Goal: Transaction & Acquisition: Purchase product/service

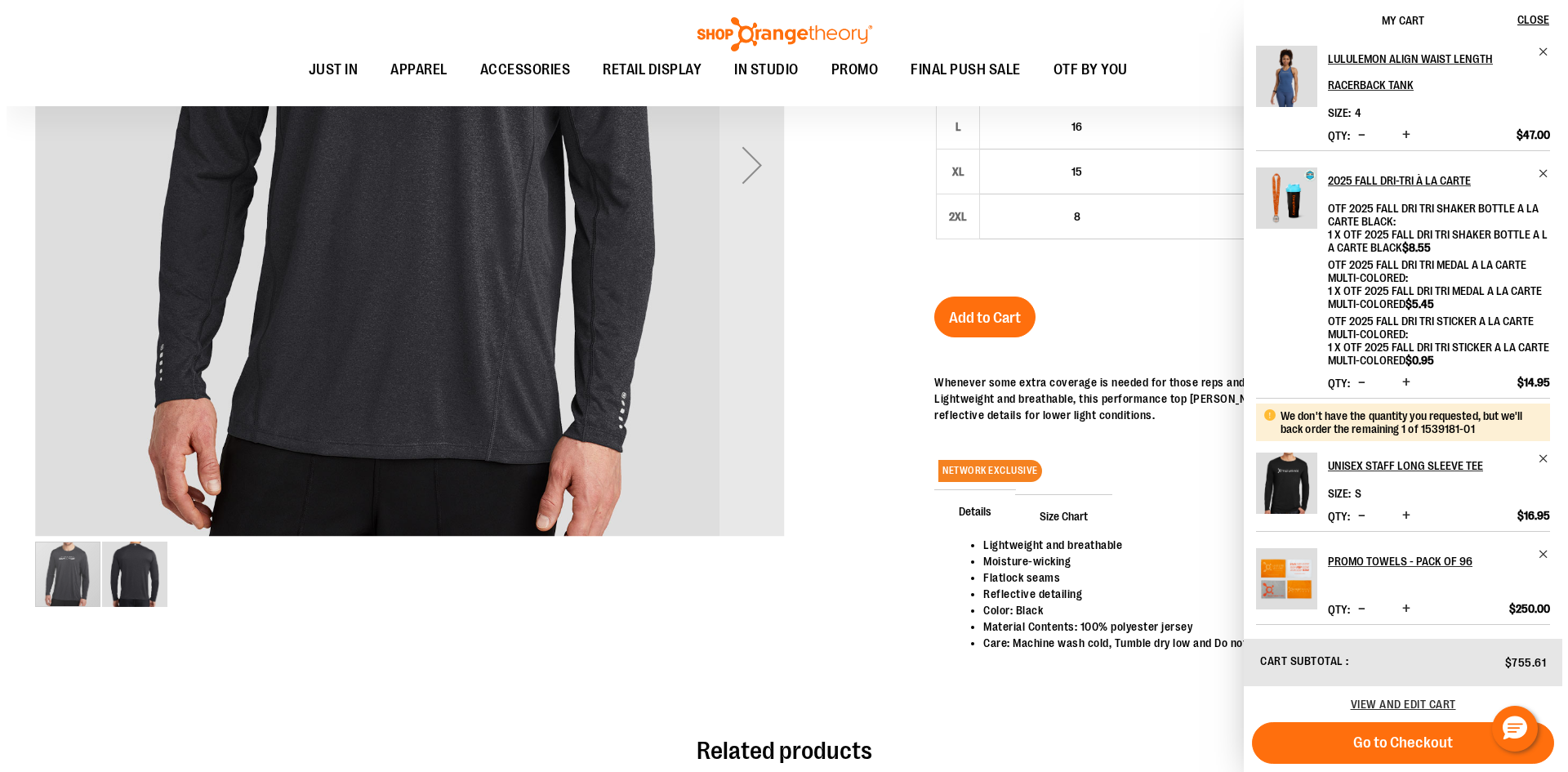
scroll to position [486, 0]
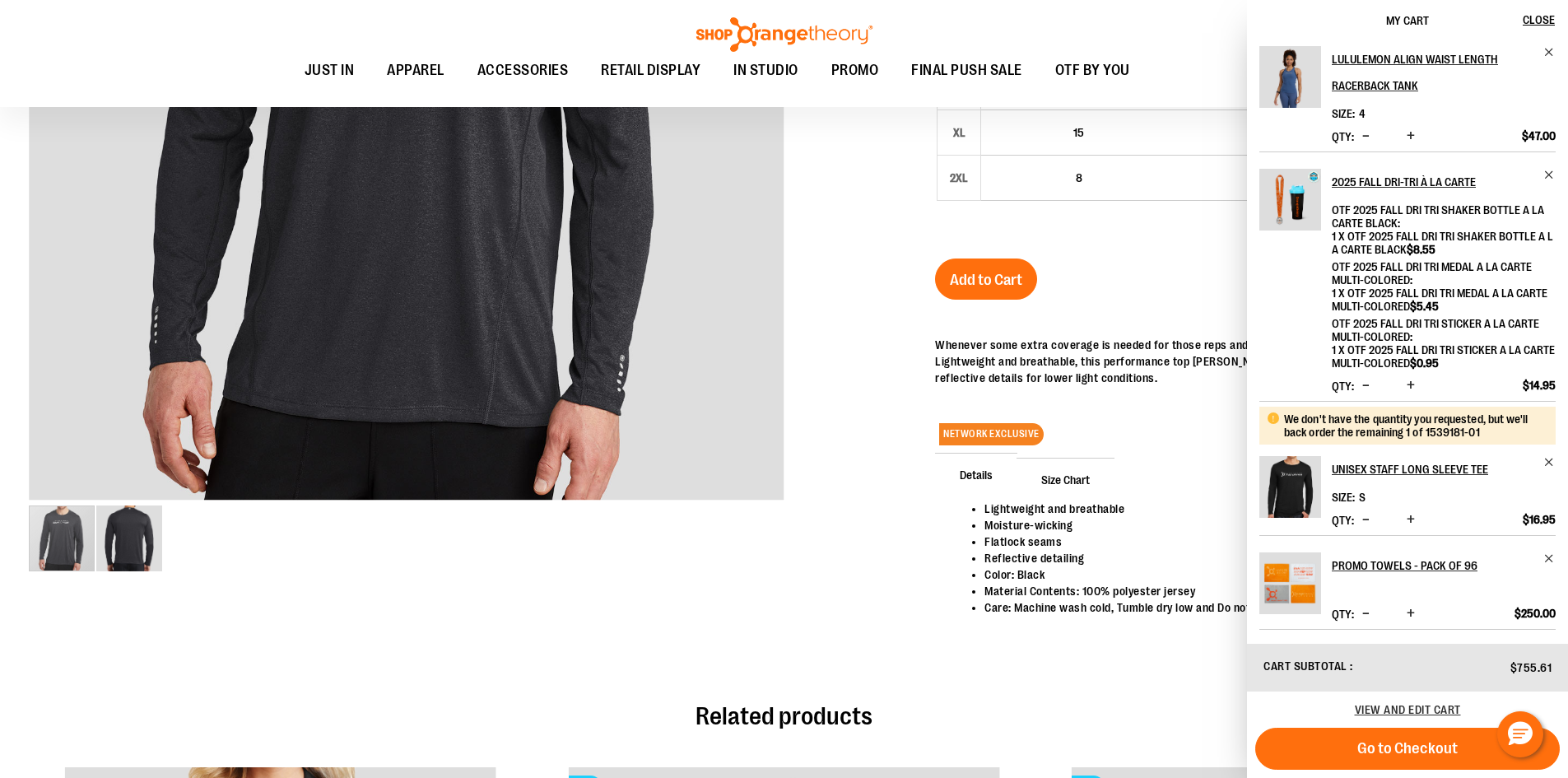
click at [1407, 379] on span "Increase product quantity" at bounding box center [1410, 385] width 8 height 16
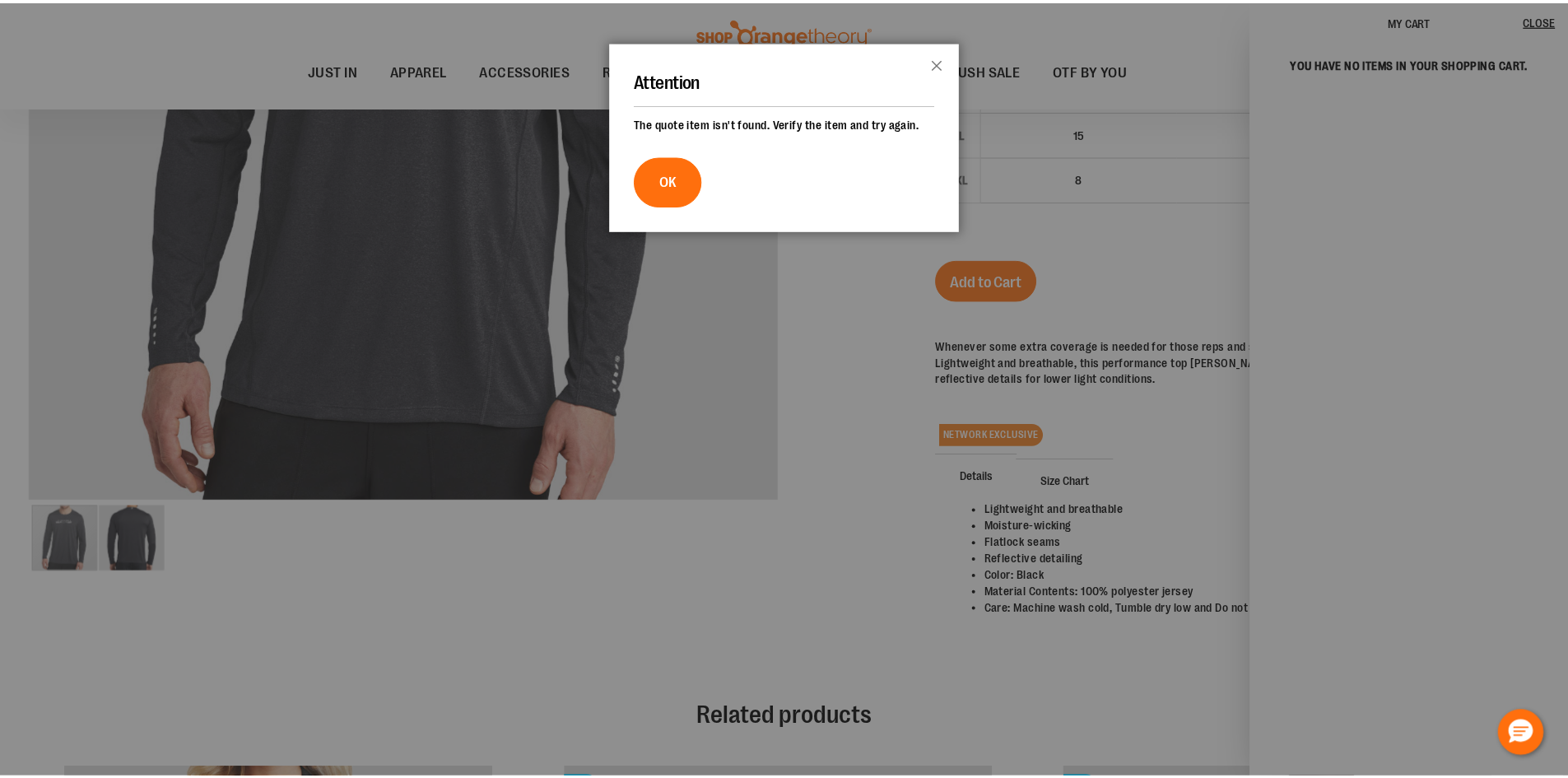
scroll to position [0, 0]
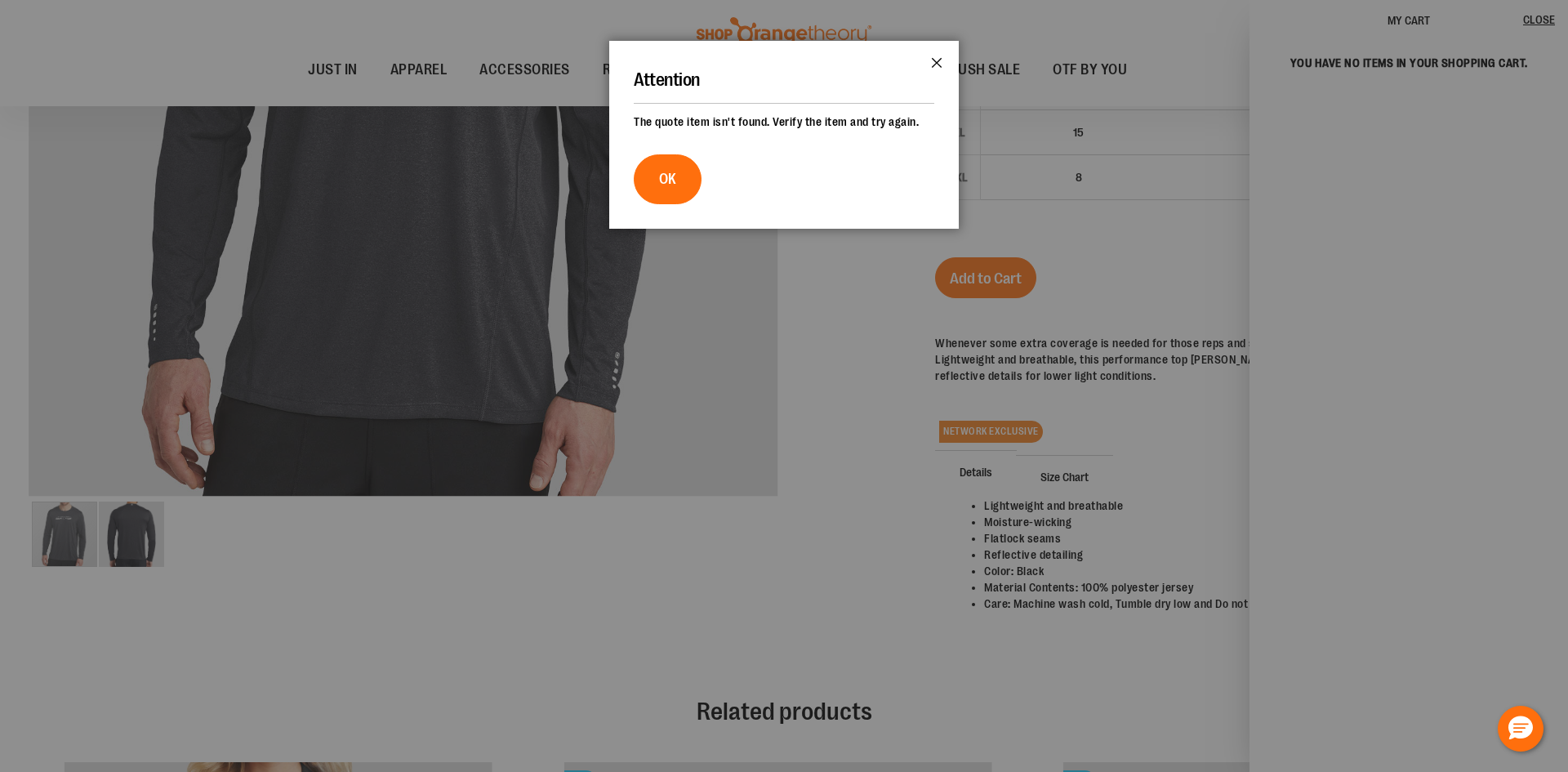
click at [944, 54] on button "Close" at bounding box center [936, 67] width 45 height 54
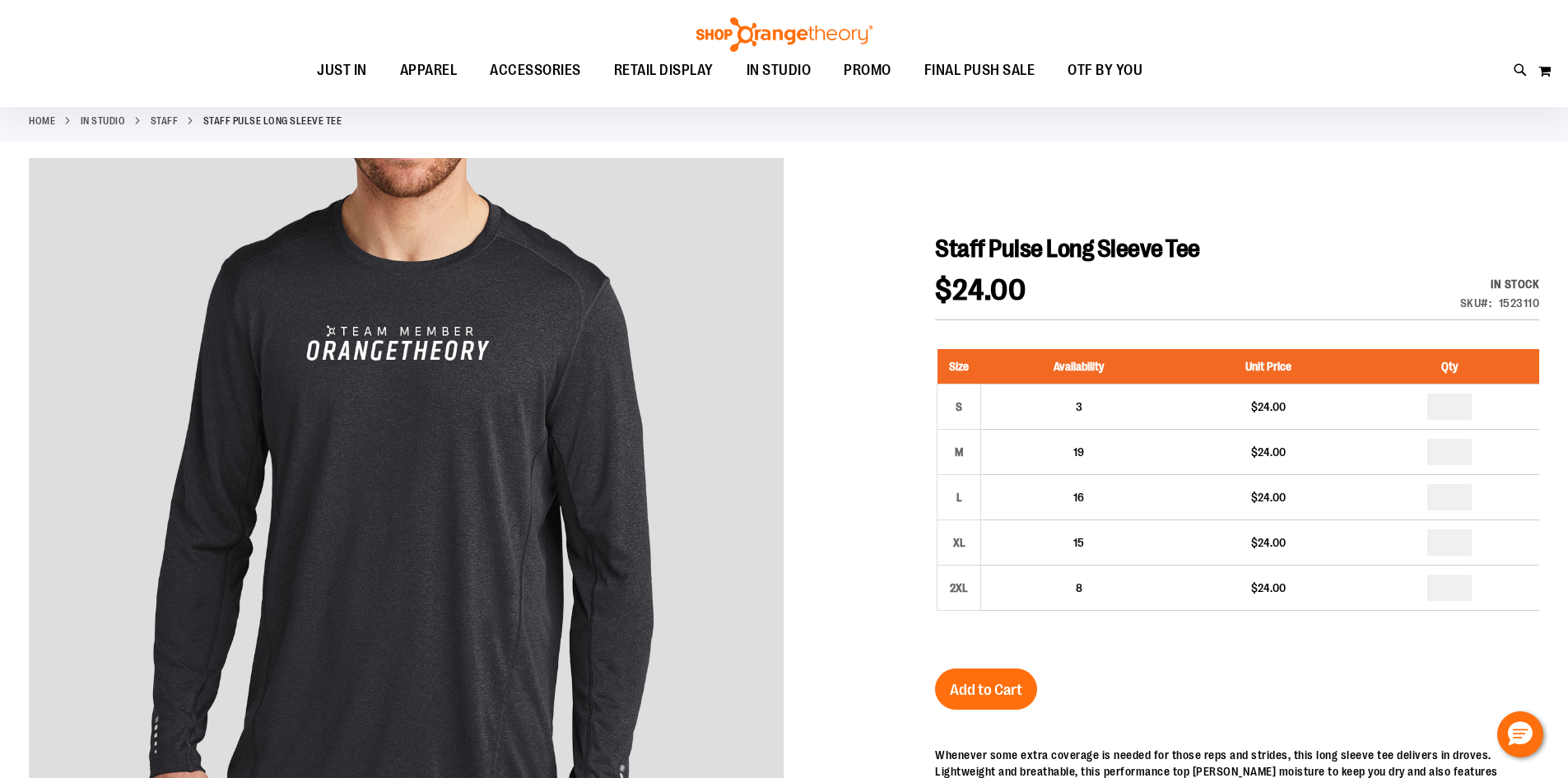
scroll to position [79, 0]
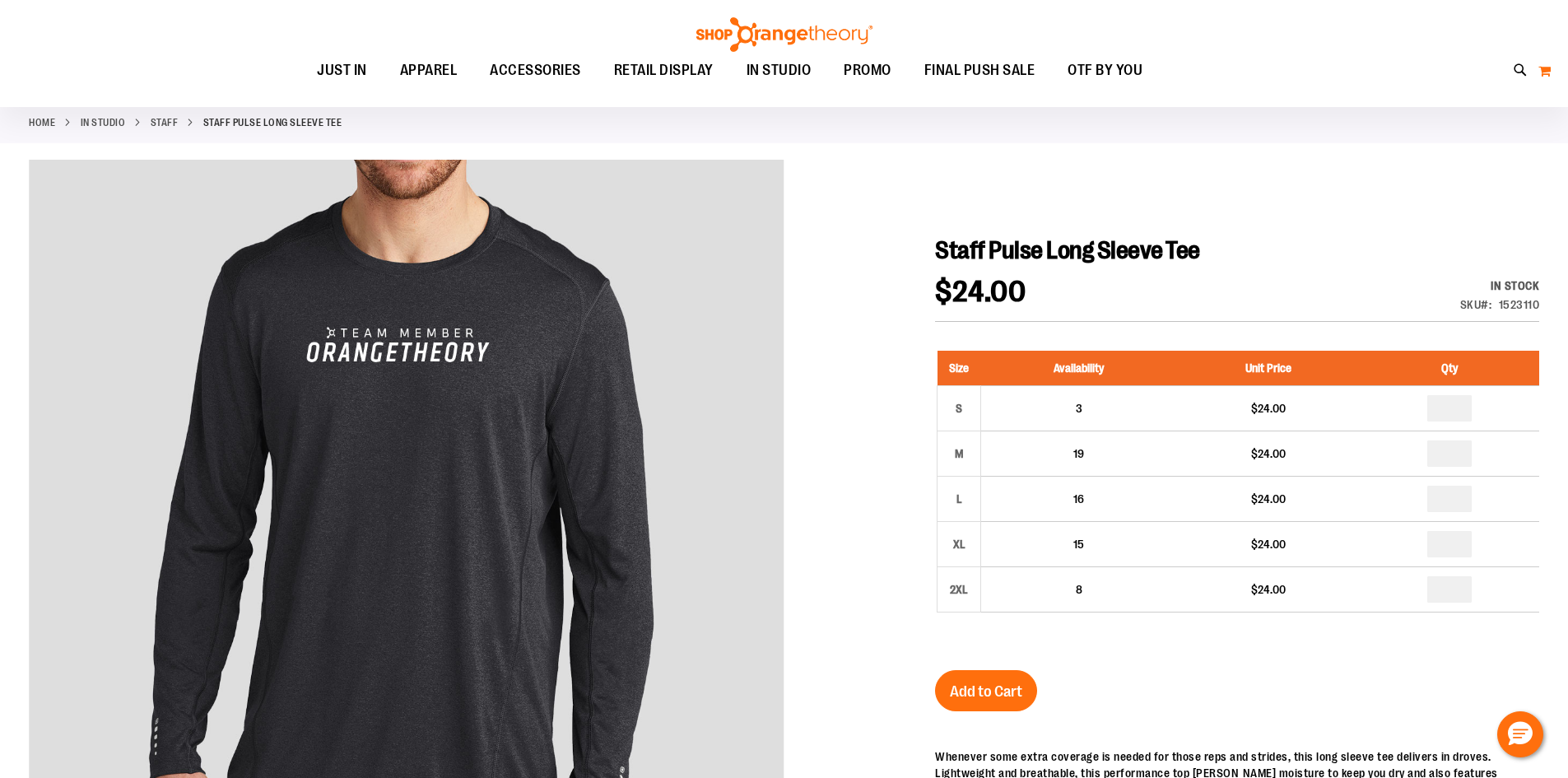
click at [1543, 71] on button "My Cart 0" at bounding box center [1544, 71] width 14 height 27
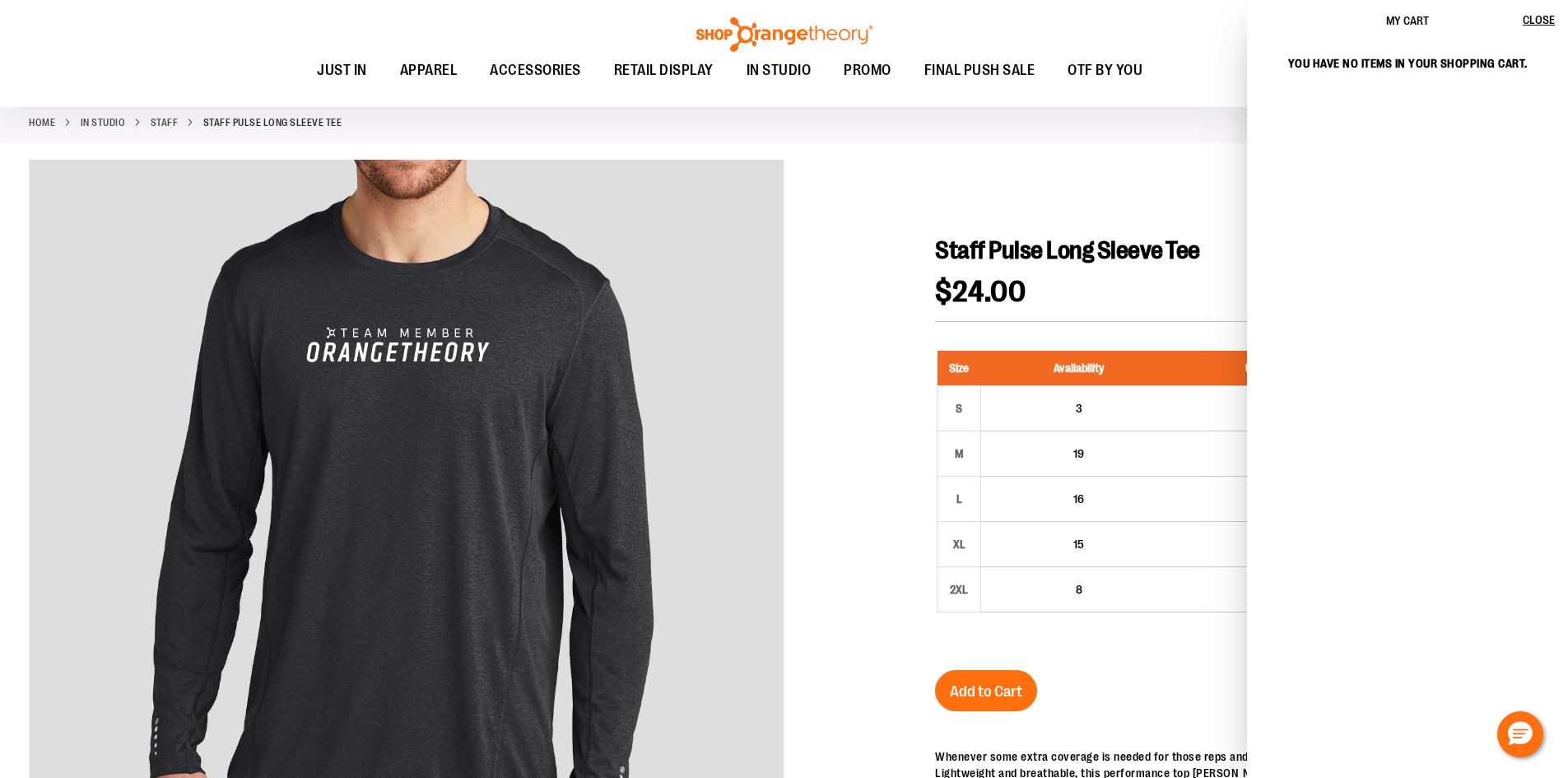
click at [1223, 27] on div "Toggle Nav Search Popular Suggestions Advanced Search" at bounding box center [784, 53] width 1568 height 107
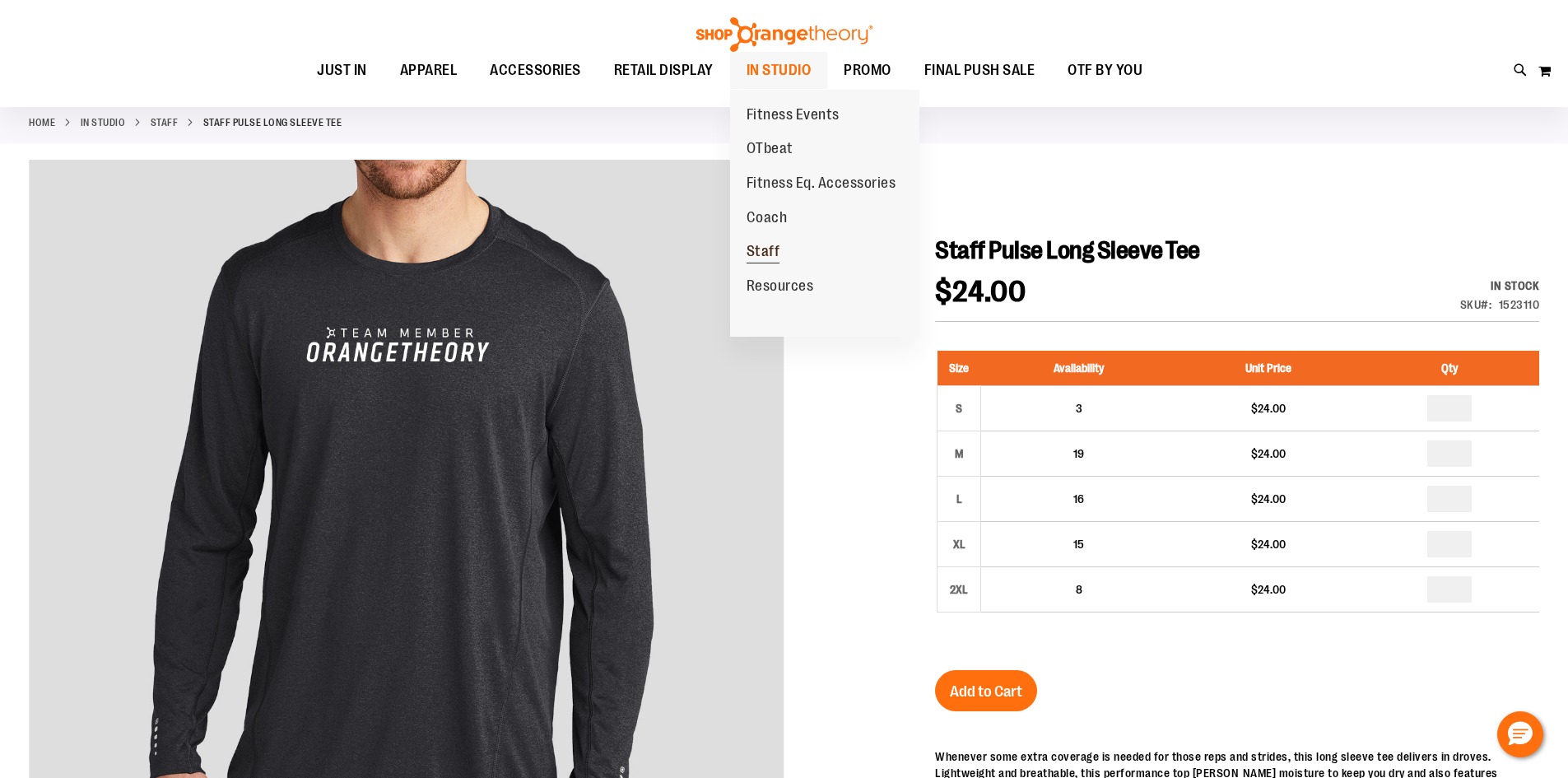
click at [762, 252] on span "Staff" at bounding box center [763, 253] width 34 height 20
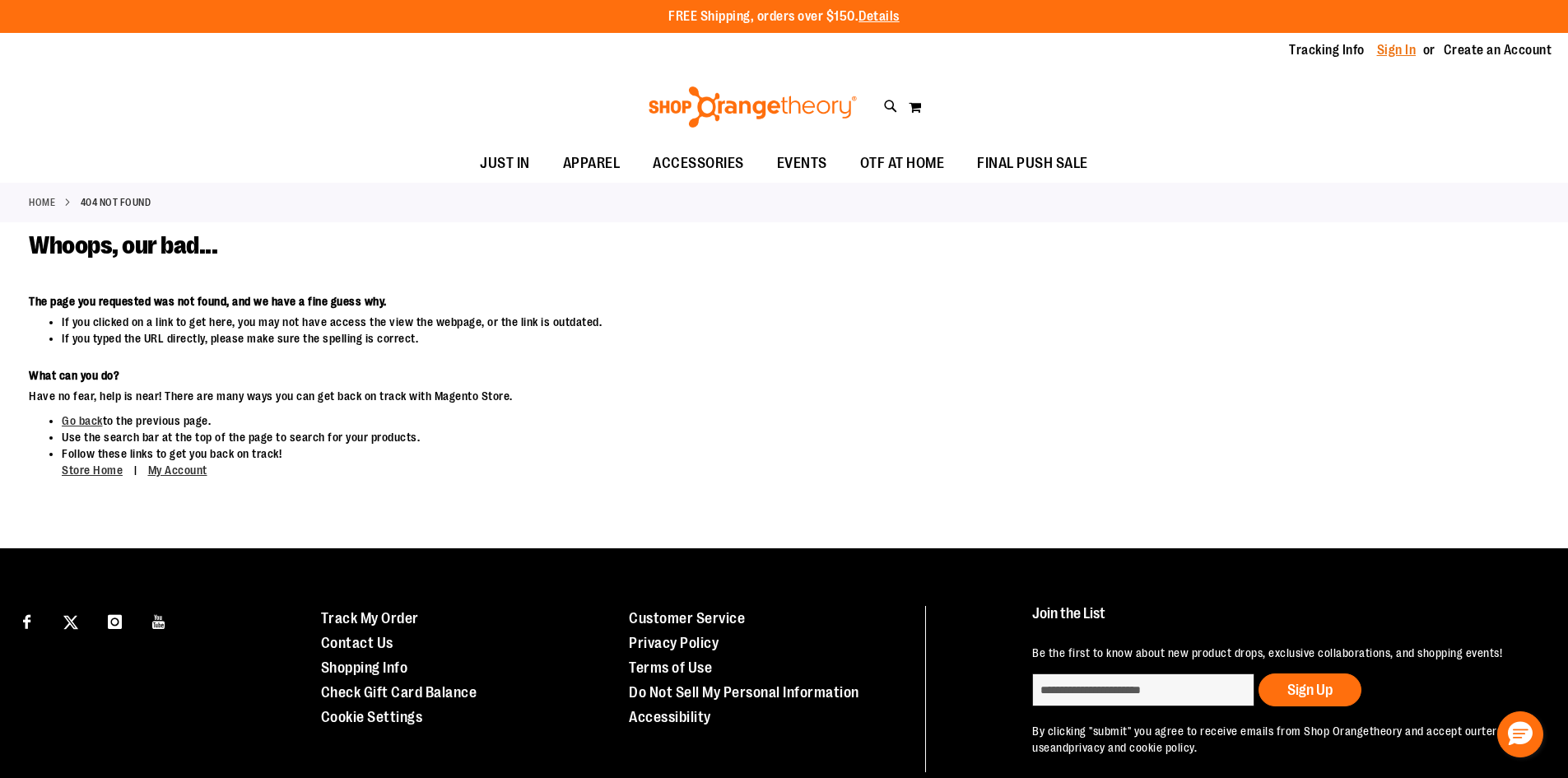
type input "**********"
click at [1399, 49] on link "Sign In" at bounding box center [1397, 50] width 39 height 18
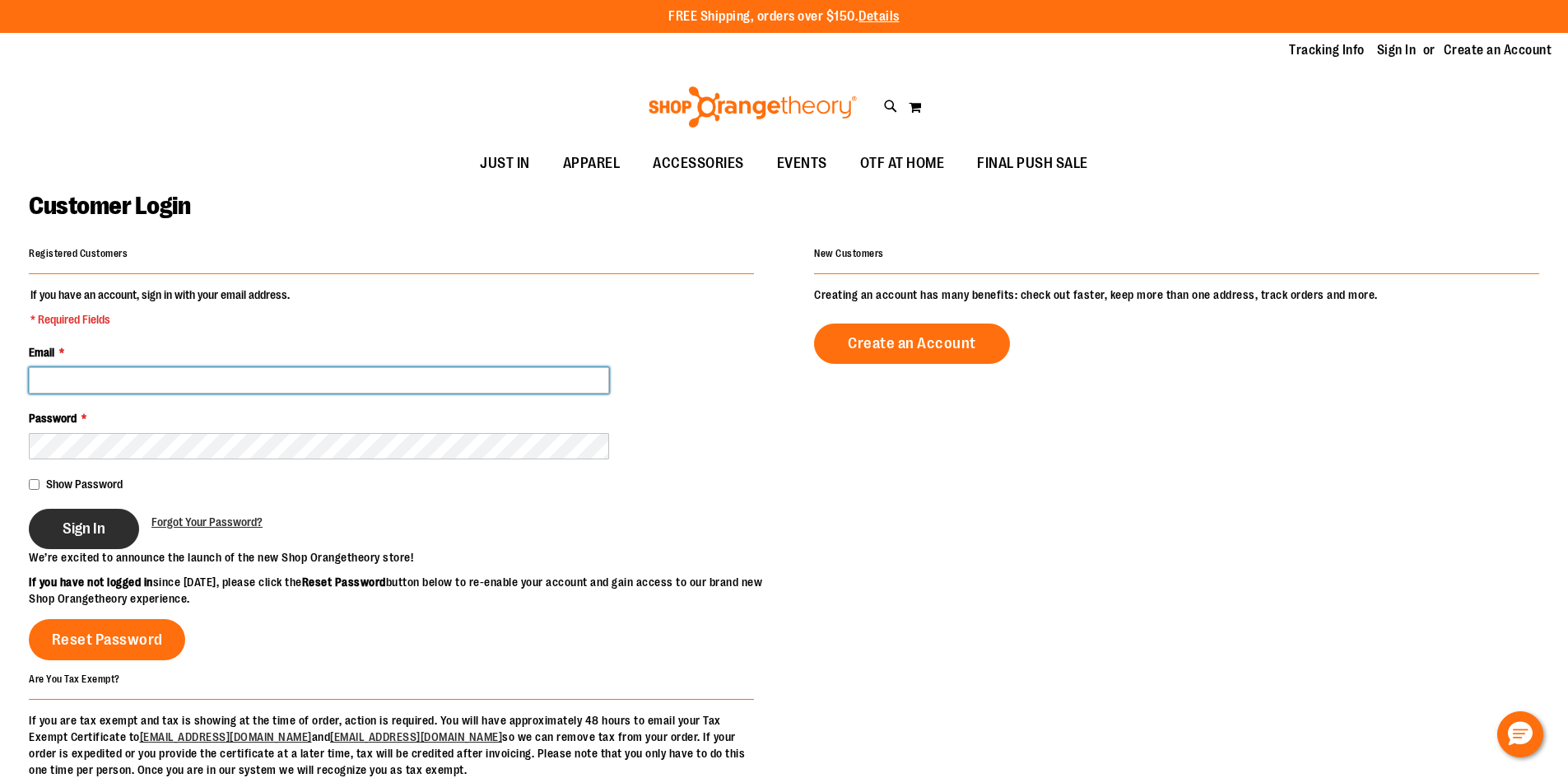
type input "**********"
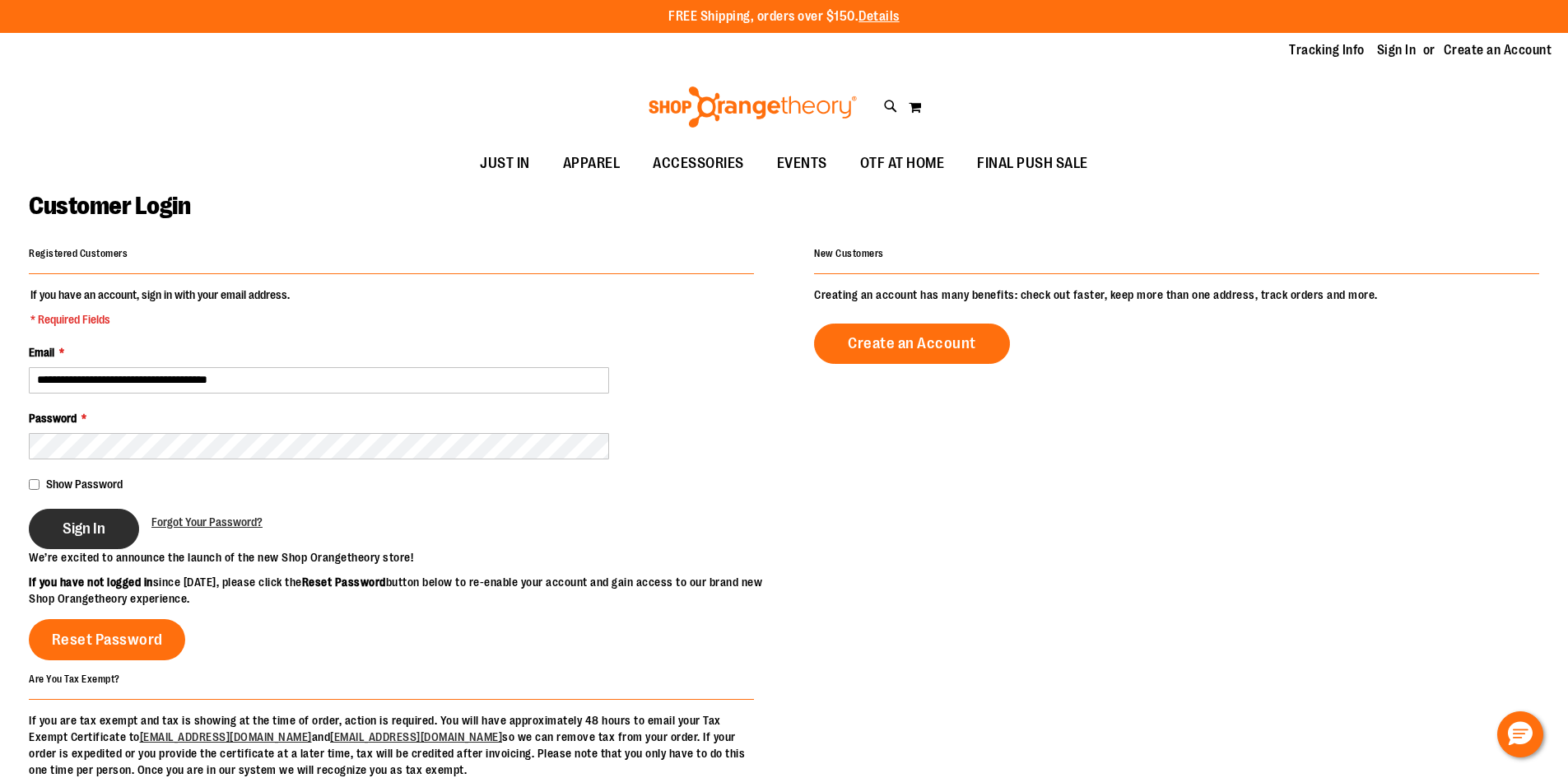
type input "**********"
click at [79, 538] on button "Sign In" at bounding box center [83, 529] width 110 height 40
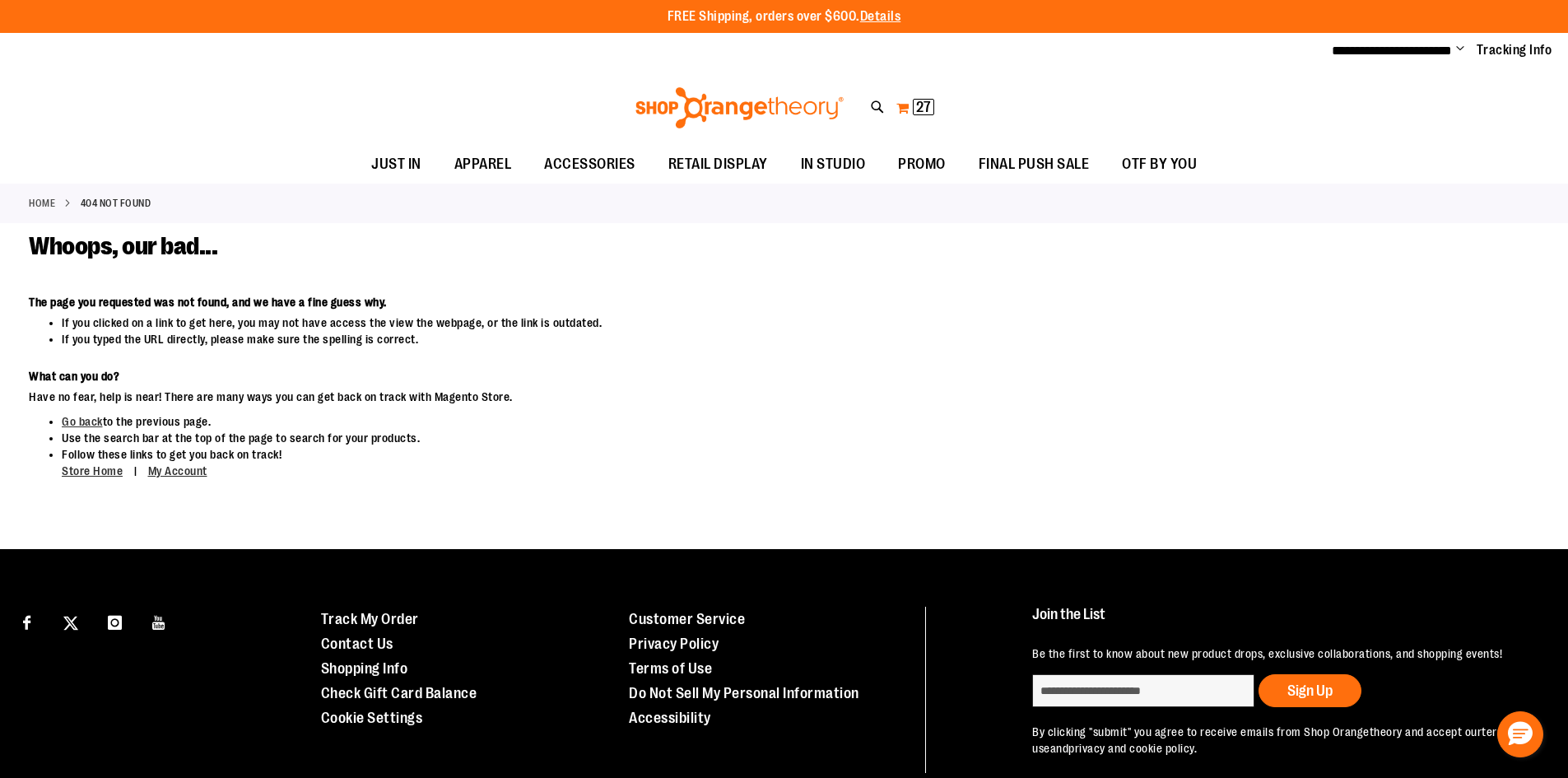
type input "**********"
click at [903, 110] on button "My Cart 27 27 items" at bounding box center [915, 107] width 39 height 27
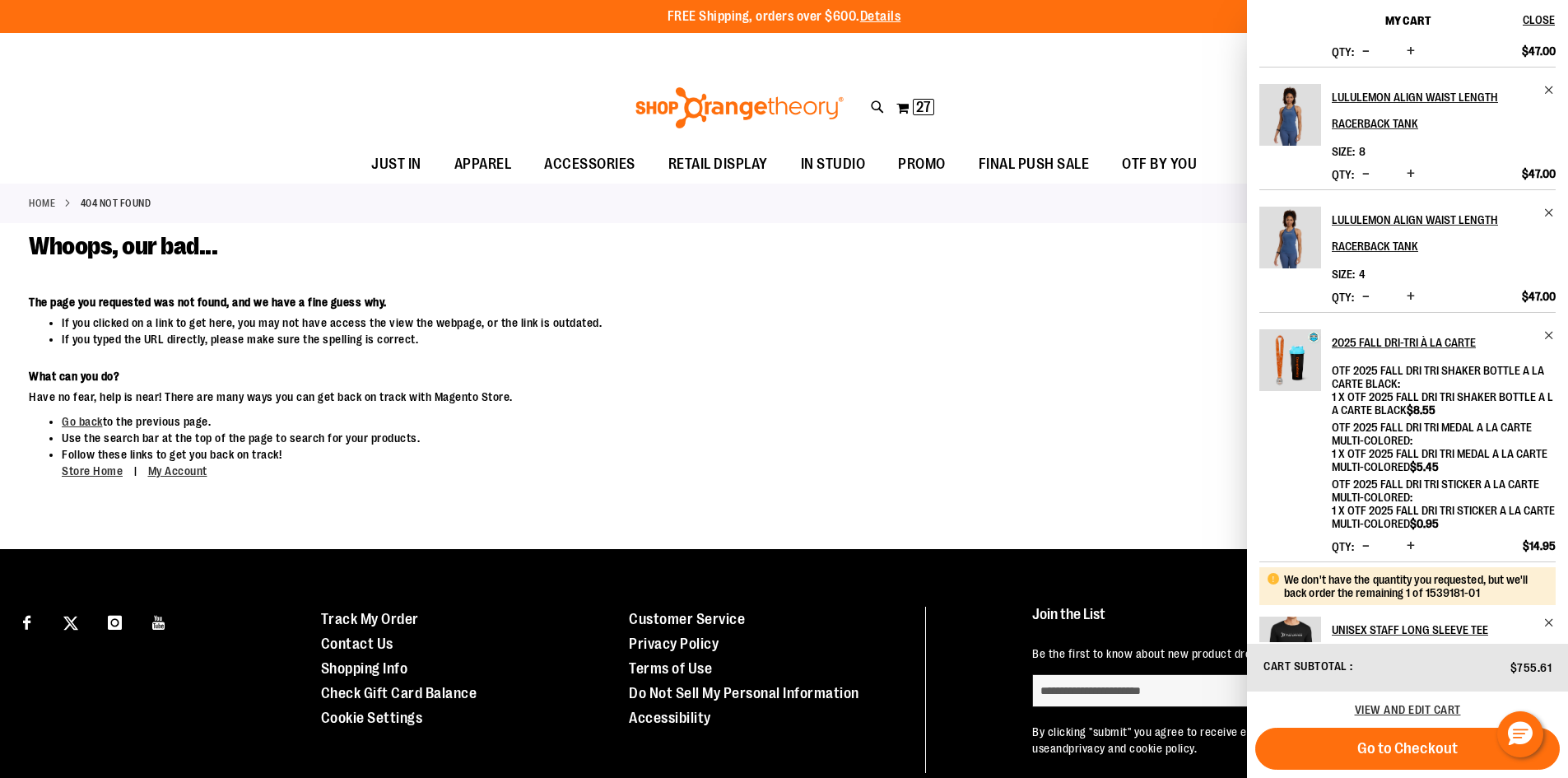
scroll to position [635, 0]
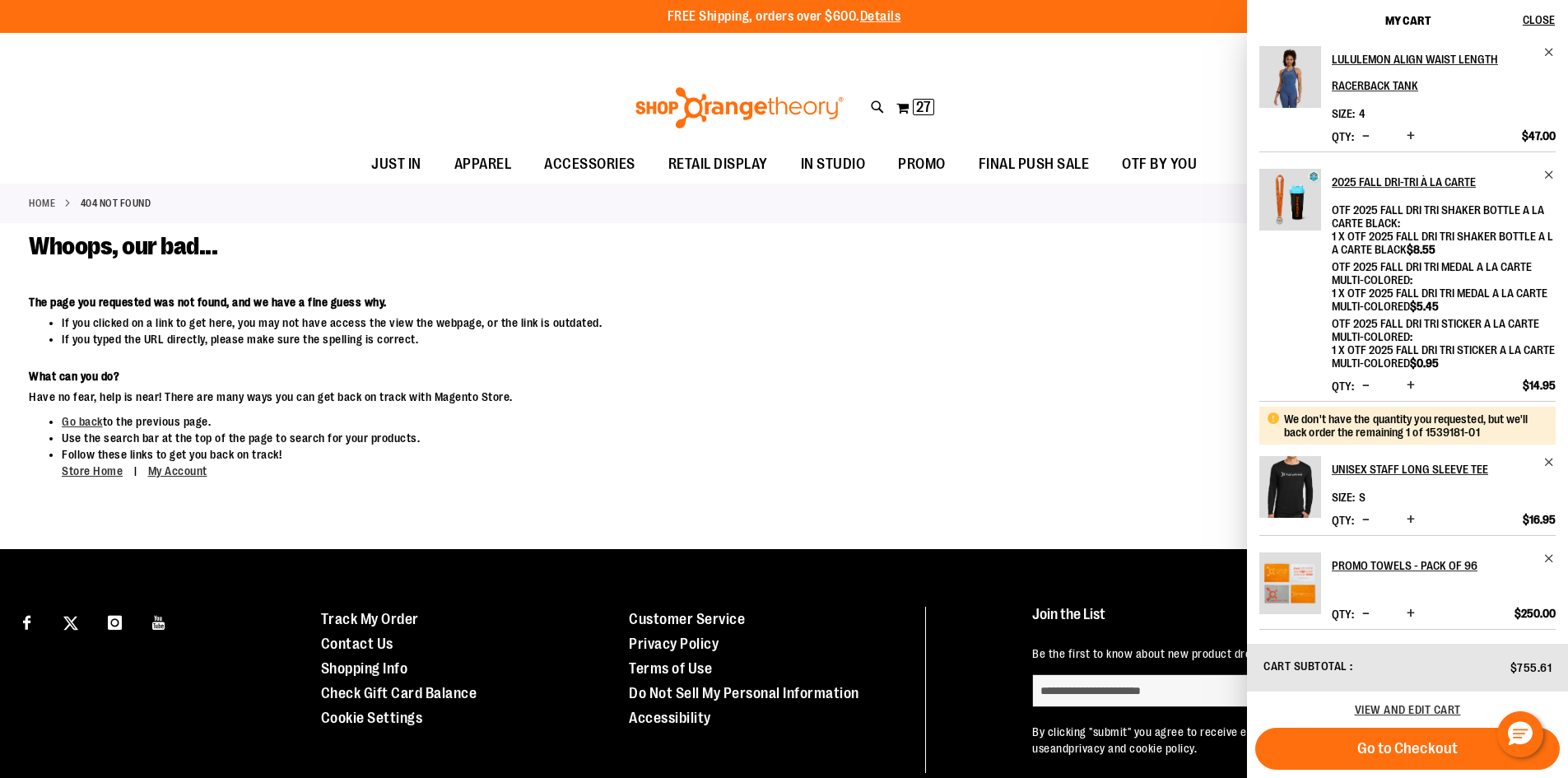
click at [1411, 381] on span "Increase product quantity" at bounding box center [1410, 385] width 8 height 16
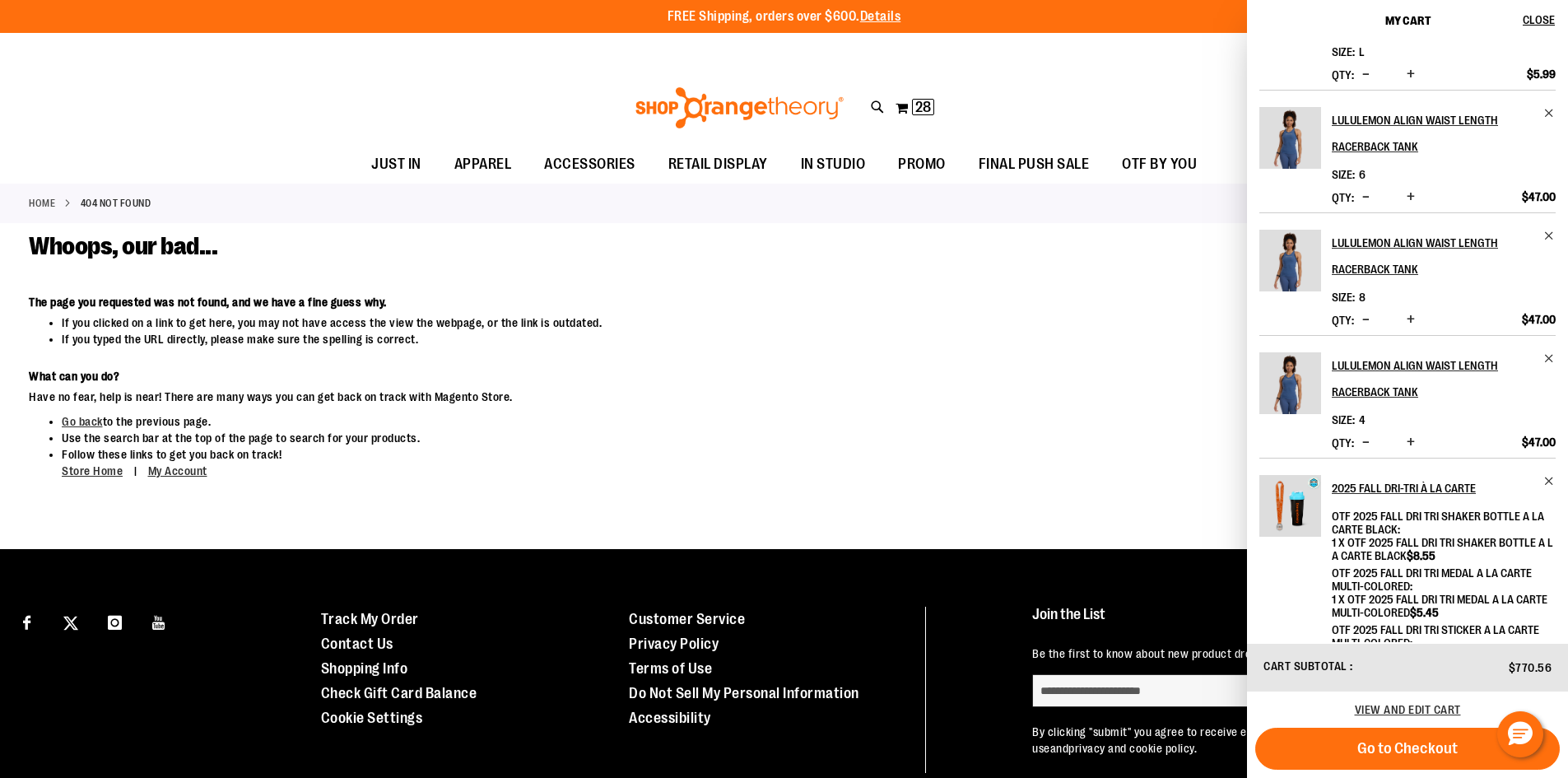
scroll to position [494, 0]
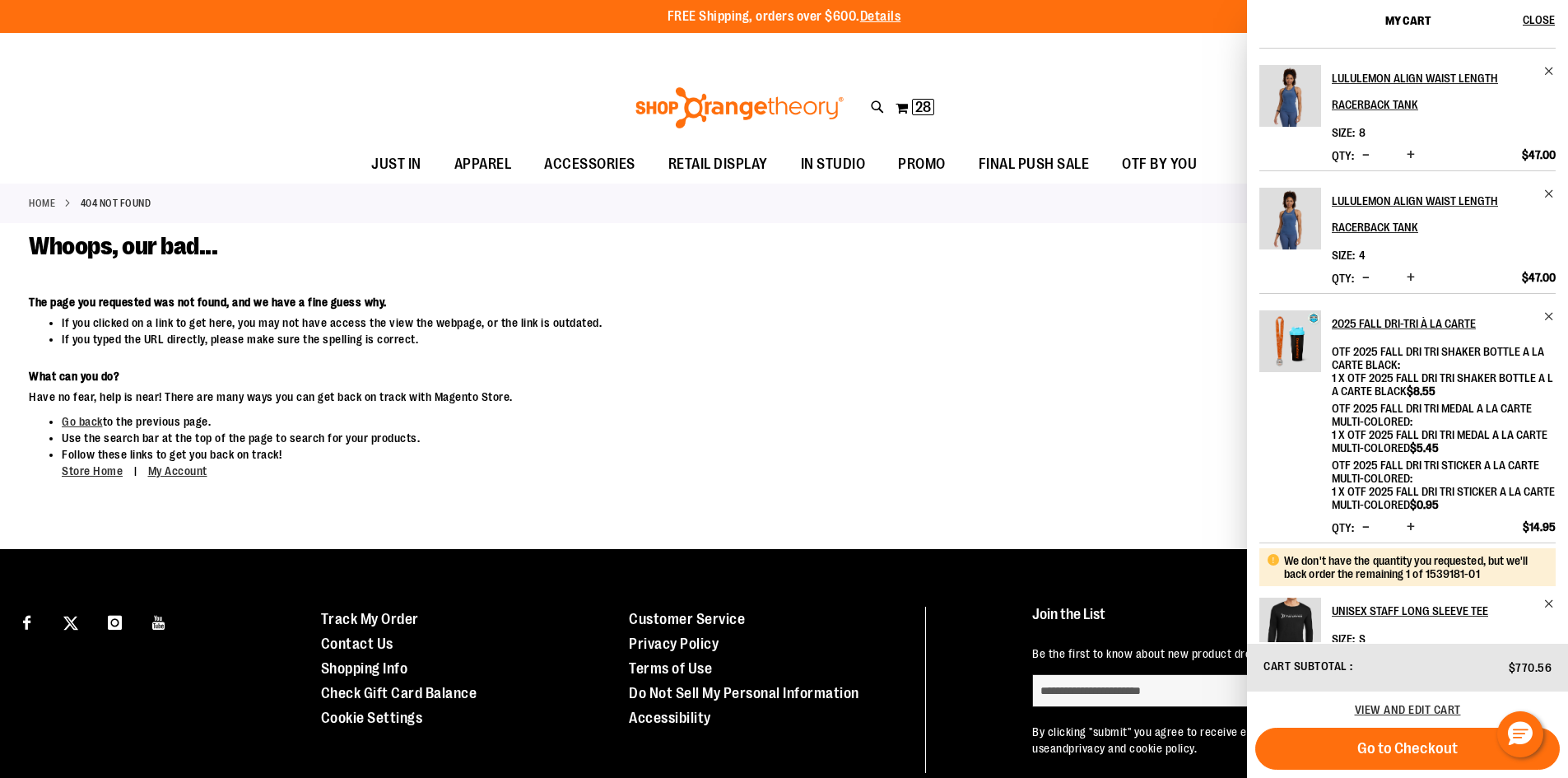
click at [1404, 526] on button "Increase product quantity" at bounding box center [1411, 528] width 16 height 16
click at [1410, 525] on span "Increase product quantity" at bounding box center [1410, 527] width 8 height 16
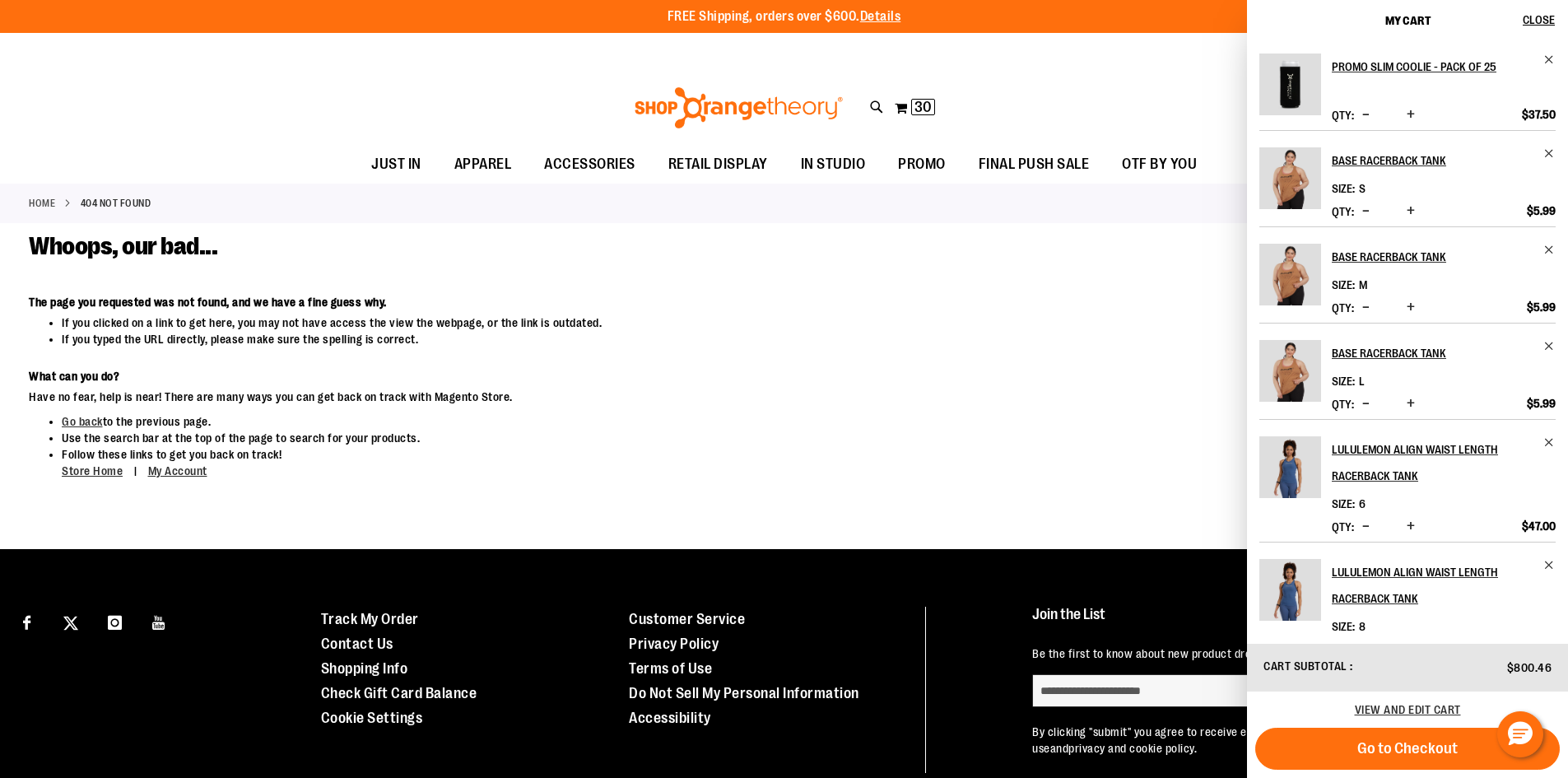
click at [1019, 82] on div "Toggle Nav Search Popular Suggestions Advanced Search" at bounding box center [784, 107] width 1568 height 76
